Goal: Task Accomplishment & Management: Use online tool/utility

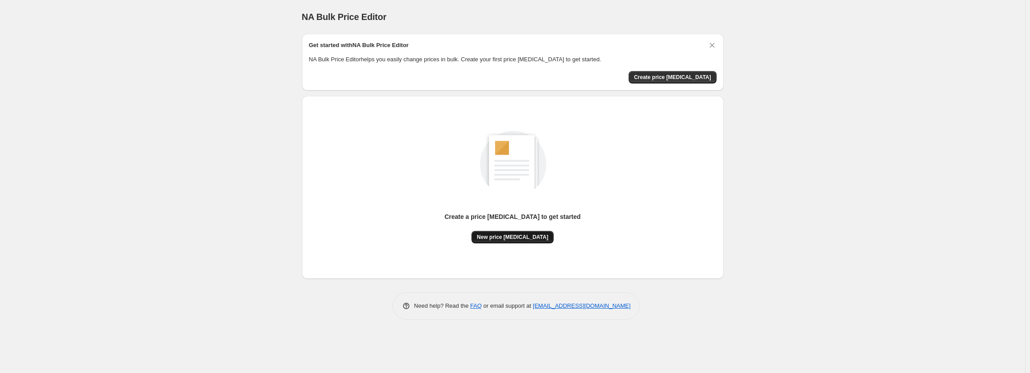
click at [494, 240] on button "New price [MEDICAL_DATA]" at bounding box center [513, 237] width 82 height 12
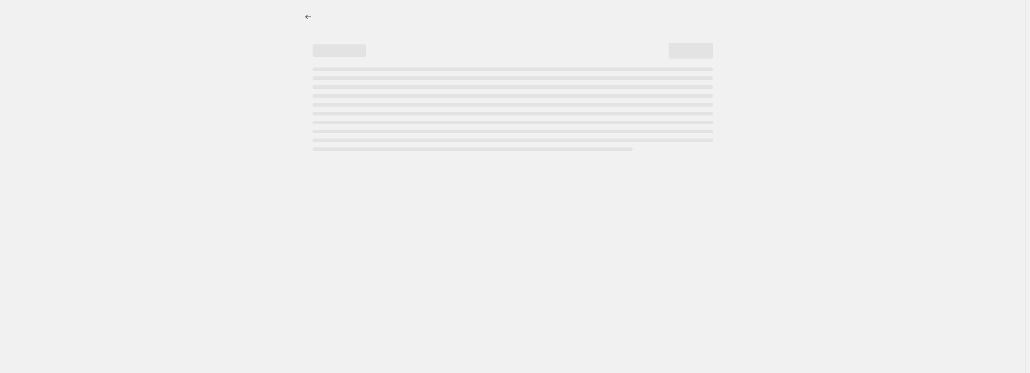
select select "percentage"
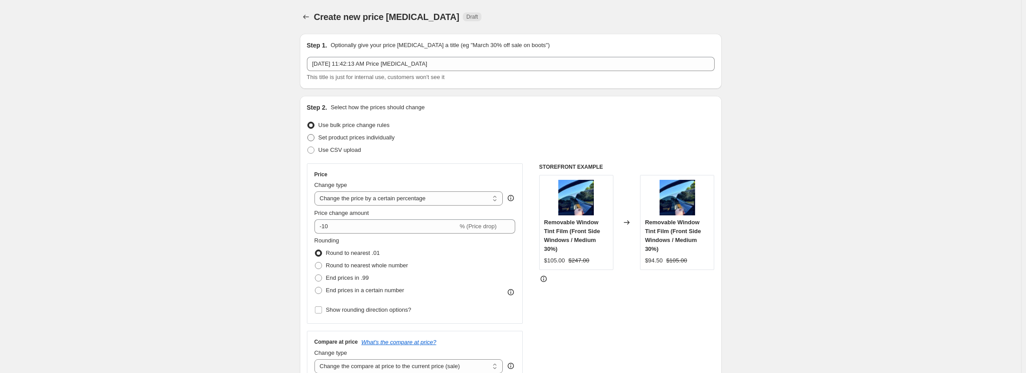
click at [339, 137] on span "Set product prices individually" at bounding box center [356, 137] width 76 height 7
click at [308, 135] on input "Set product prices individually" at bounding box center [307, 134] width 0 height 0
radio input "true"
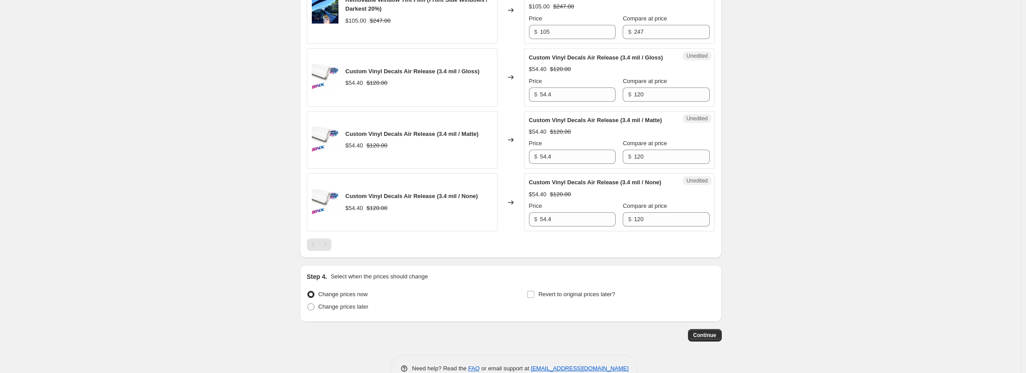
scroll to position [488, 0]
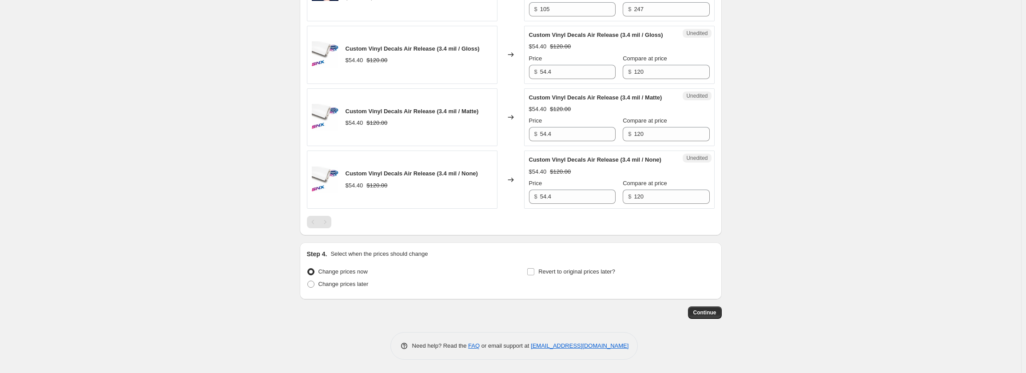
click at [345, 199] on div "Custom Vinyl Decals Air Release (3.4 mil / None) $54.40 $120.00" at bounding box center [402, 180] width 190 height 58
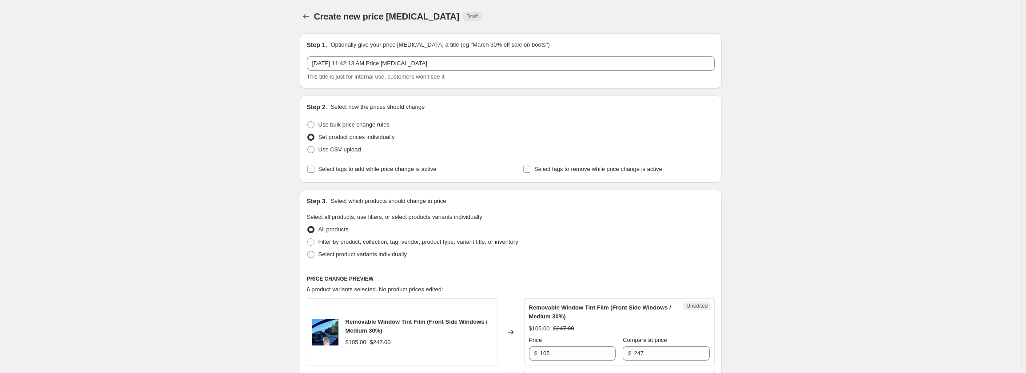
scroll to position [0, 0]
